Goal: Navigation & Orientation: Find specific page/section

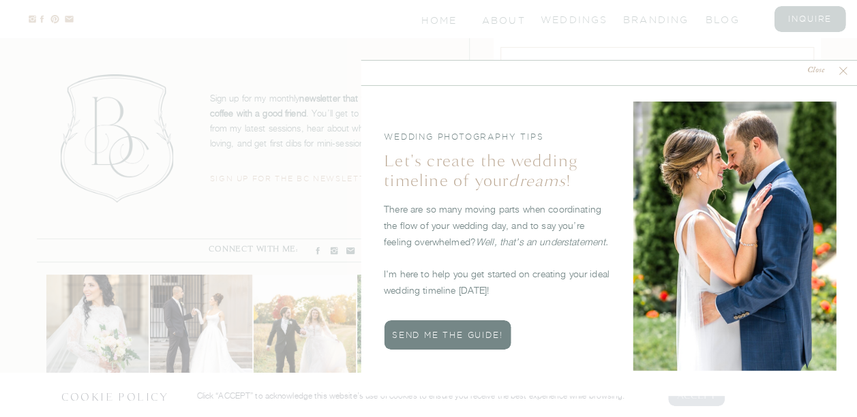
scroll to position [5157, 0]
click at [843, 69] on icon at bounding box center [843, 71] width 14 height 14
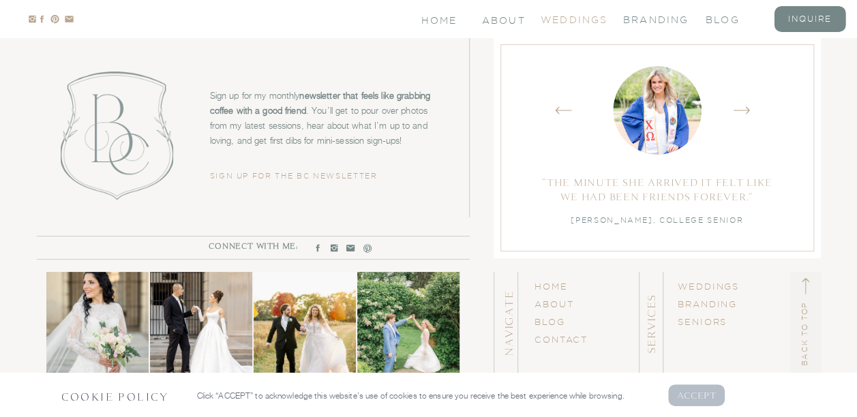
click at [567, 18] on nav "Weddings" at bounding box center [568, 19] width 55 height 12
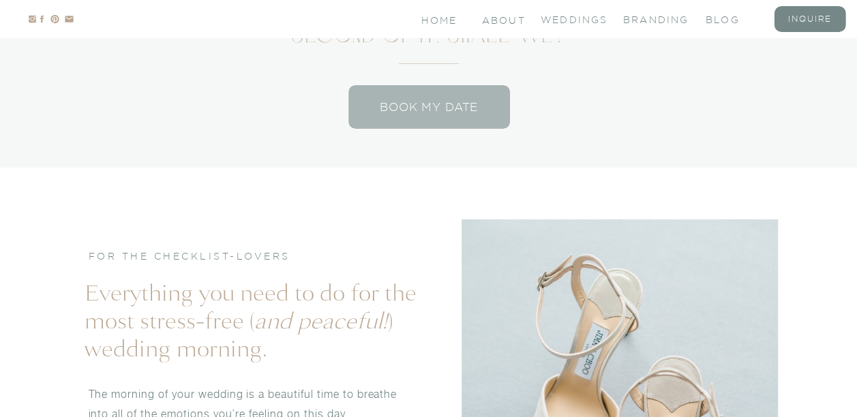
scroll to position [7315, 0]
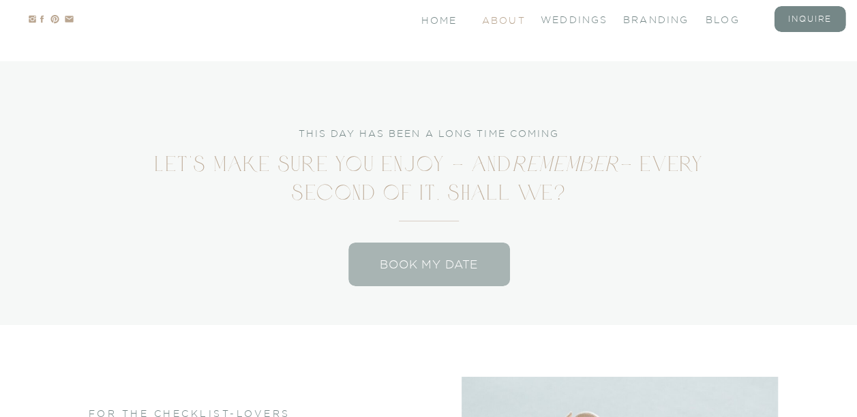
click at [506, 22] on nav "About" at bounding box center [502, 20] width 41 height 12
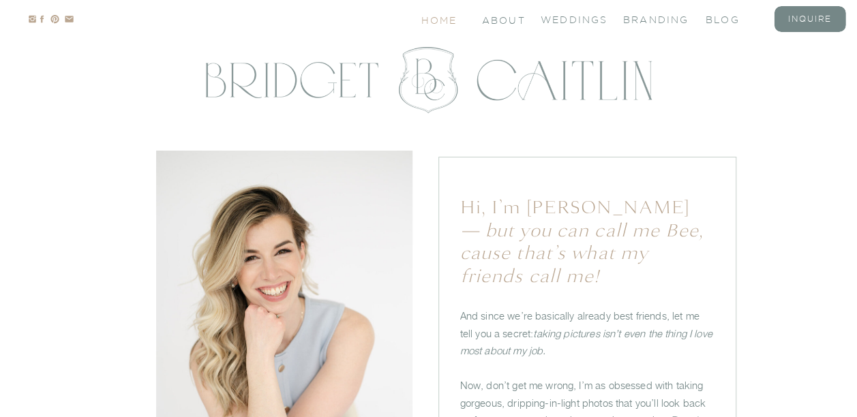
click at [436, 20] on nav "Home" at bounding box center [439, 20] width 37 height 12
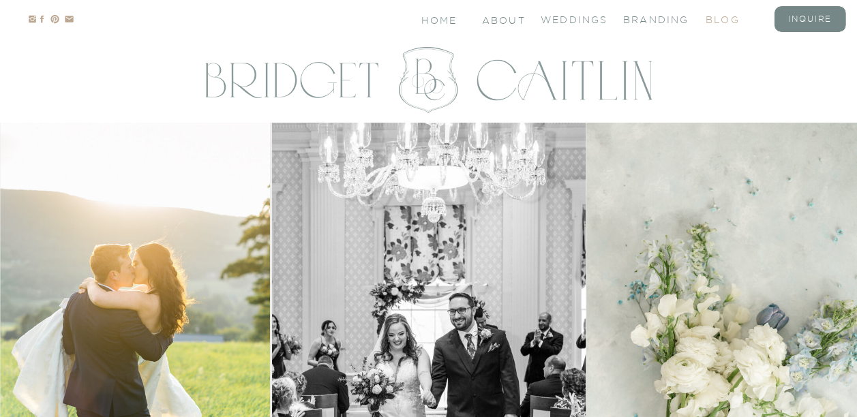
click at [716, 20] on nav "blog" at bounding box center [733, 19] width 55 height 12
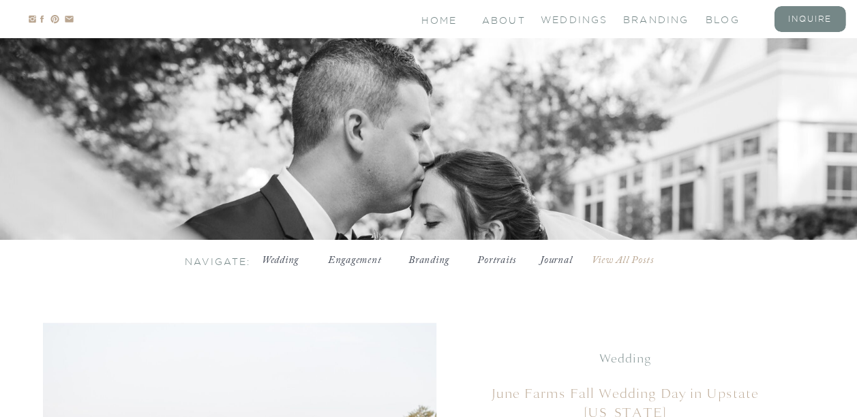
scroll to position [327, 0]
click at [278, 260] on h3 "Wedding" at bounding box center [280, 261] width 44 height 14
